Goal: Register for event/course

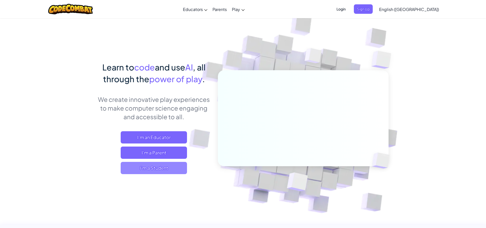
click at [150, 172] on span "I'm a Student" at bounding box center [154, 168] width 66 height 12
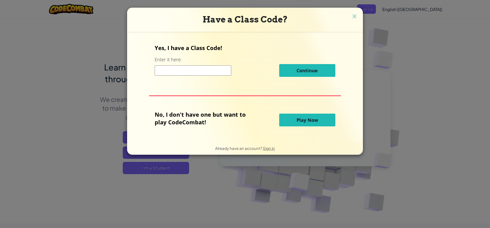
click at [222, 71] on input at bounding box center [193, 70] width 77 height 10
click at [294, 118] on button "Play Now" at bounding box center [307, 120] width 56 height 13
